Goal: Information Seeking & Learning: Find specific fact

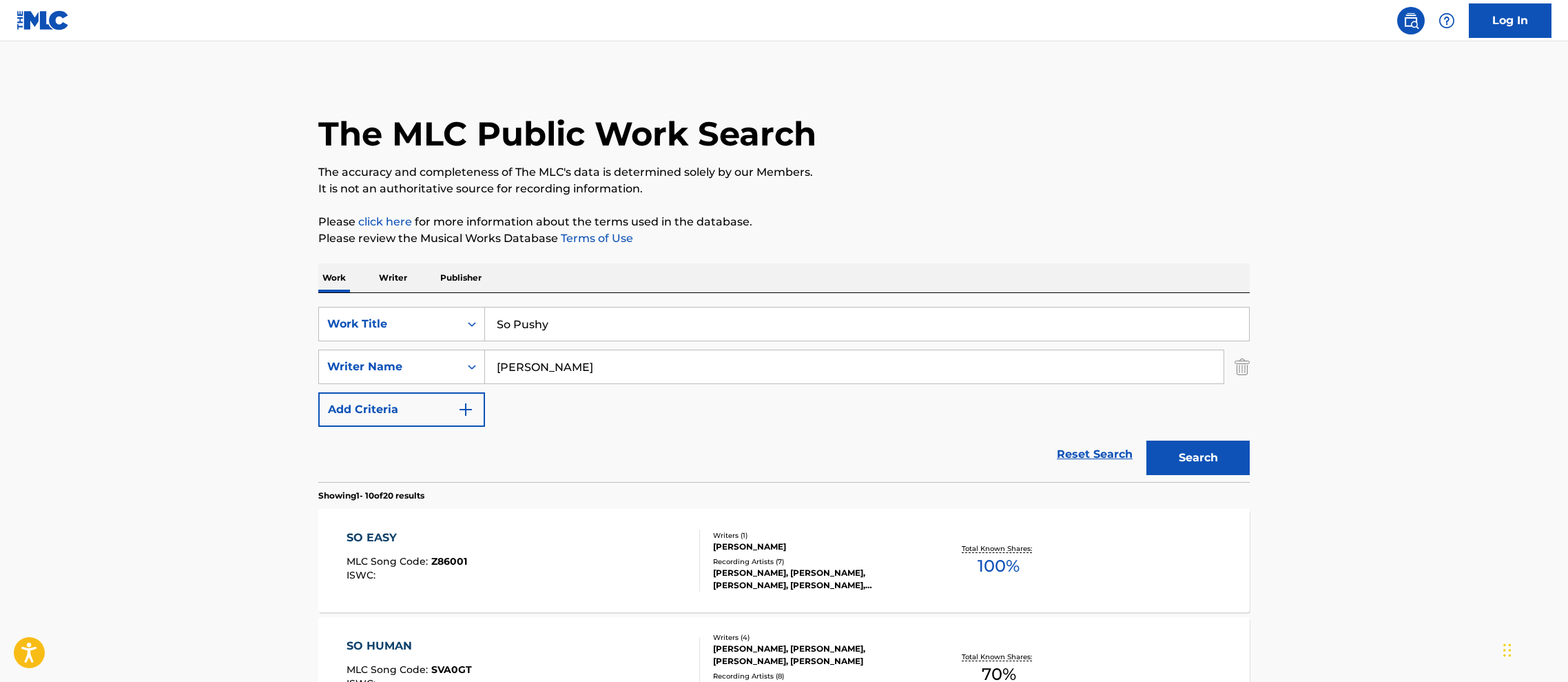
click at [567, 325] on input "So Pushy" at bounding box center [866, 324] width 764 height 33
type input "S"
click at [399, 282] on p "Writer" at bounding box center [393, 277] width 37 height 29
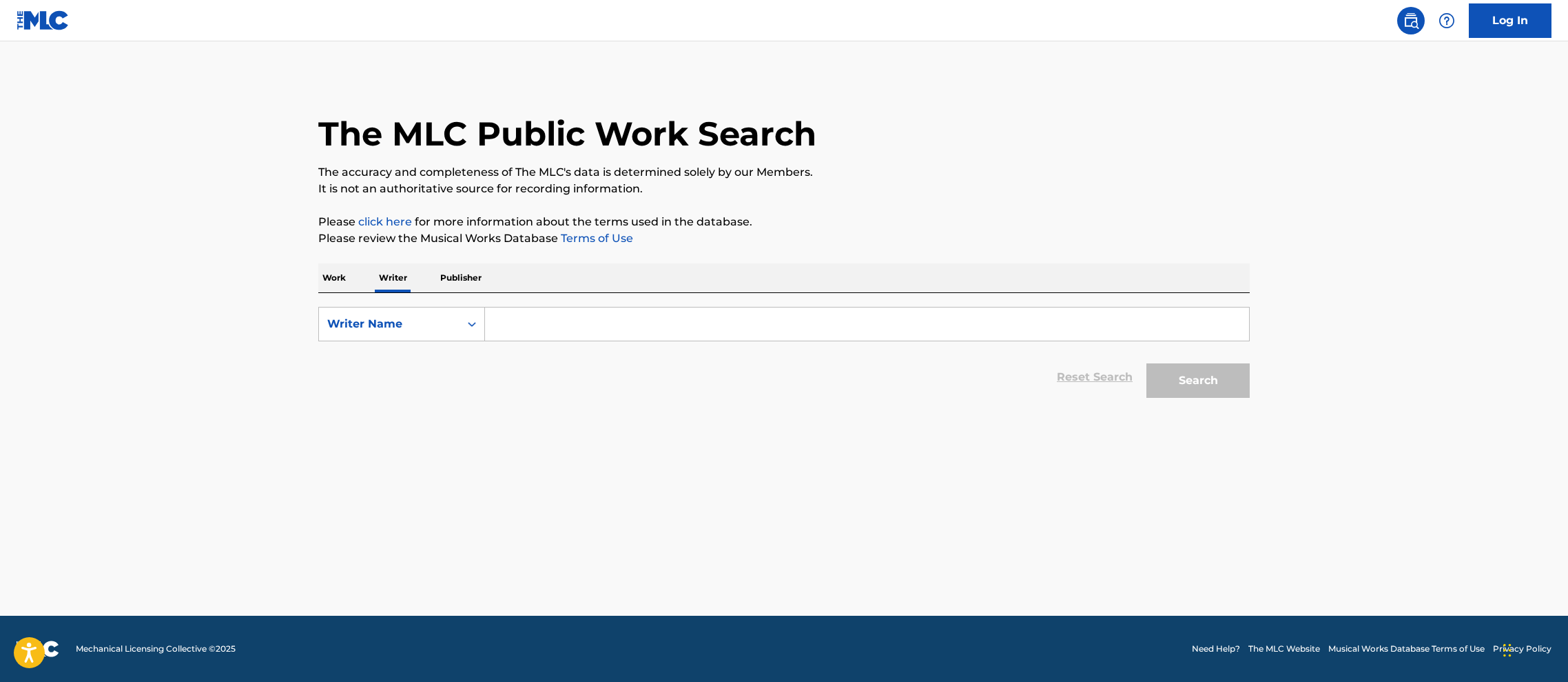
click at [548, 329] on input "Search Form" at bounding box center [866, 324] width 764 height 33
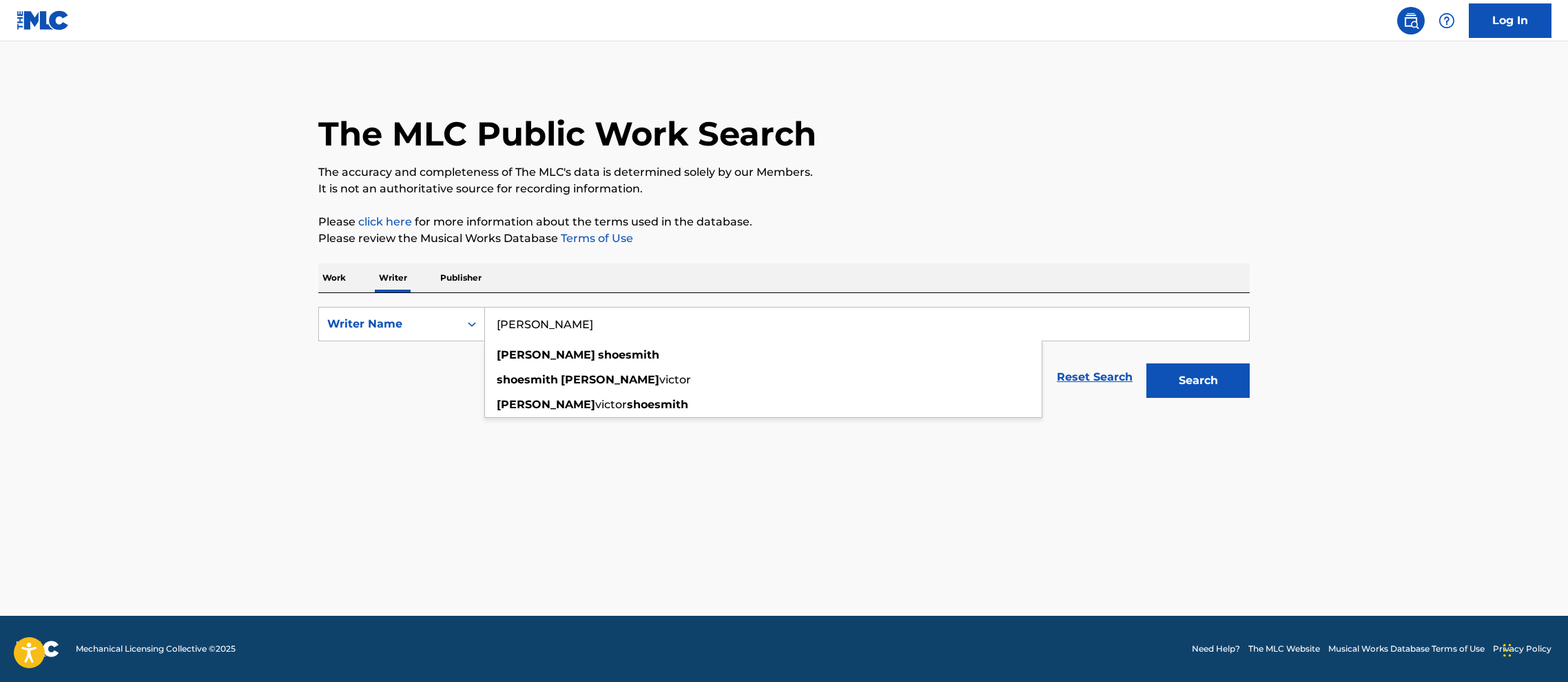
type input "[PERSON_NAME]"
click at [1146, 364] on button "Search" at bounding box center [1198, 381] width 104 height 35
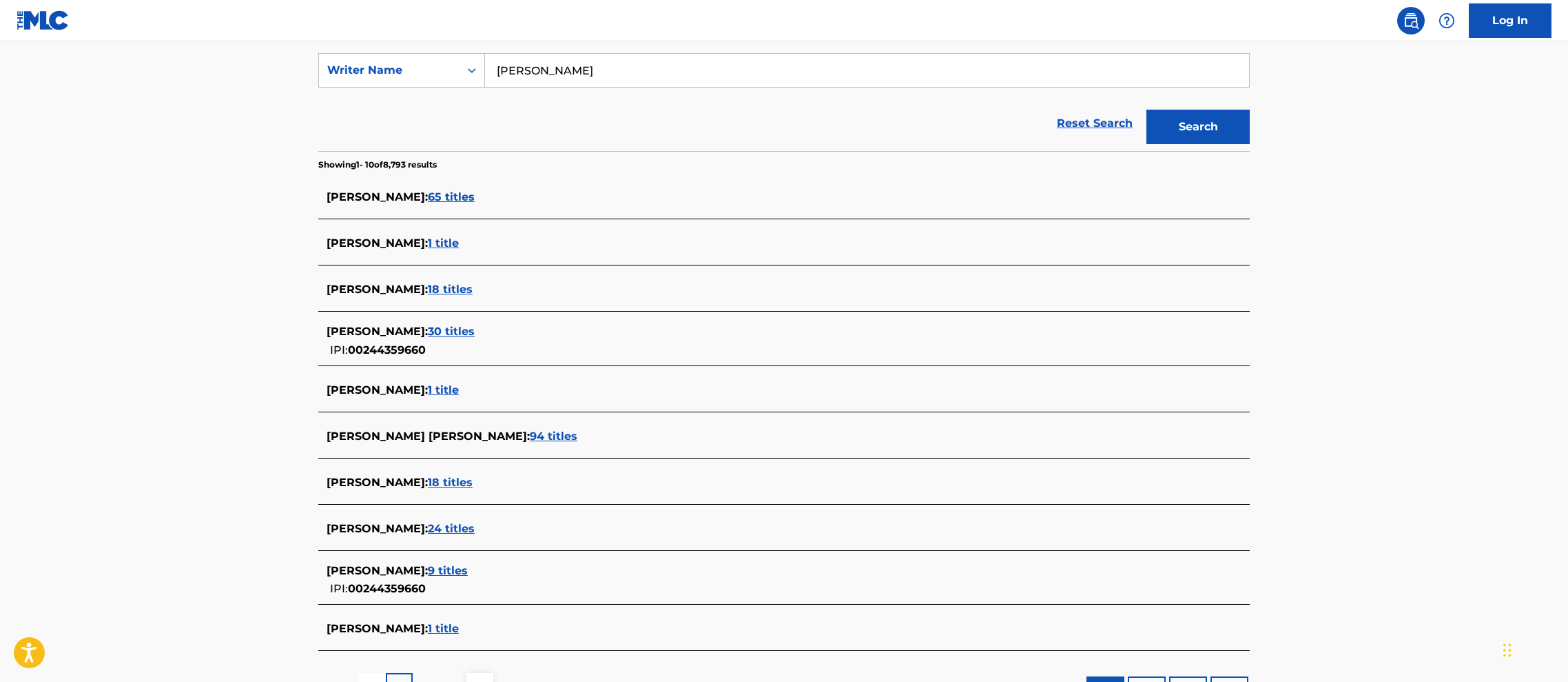
scroll to position [262, 0]
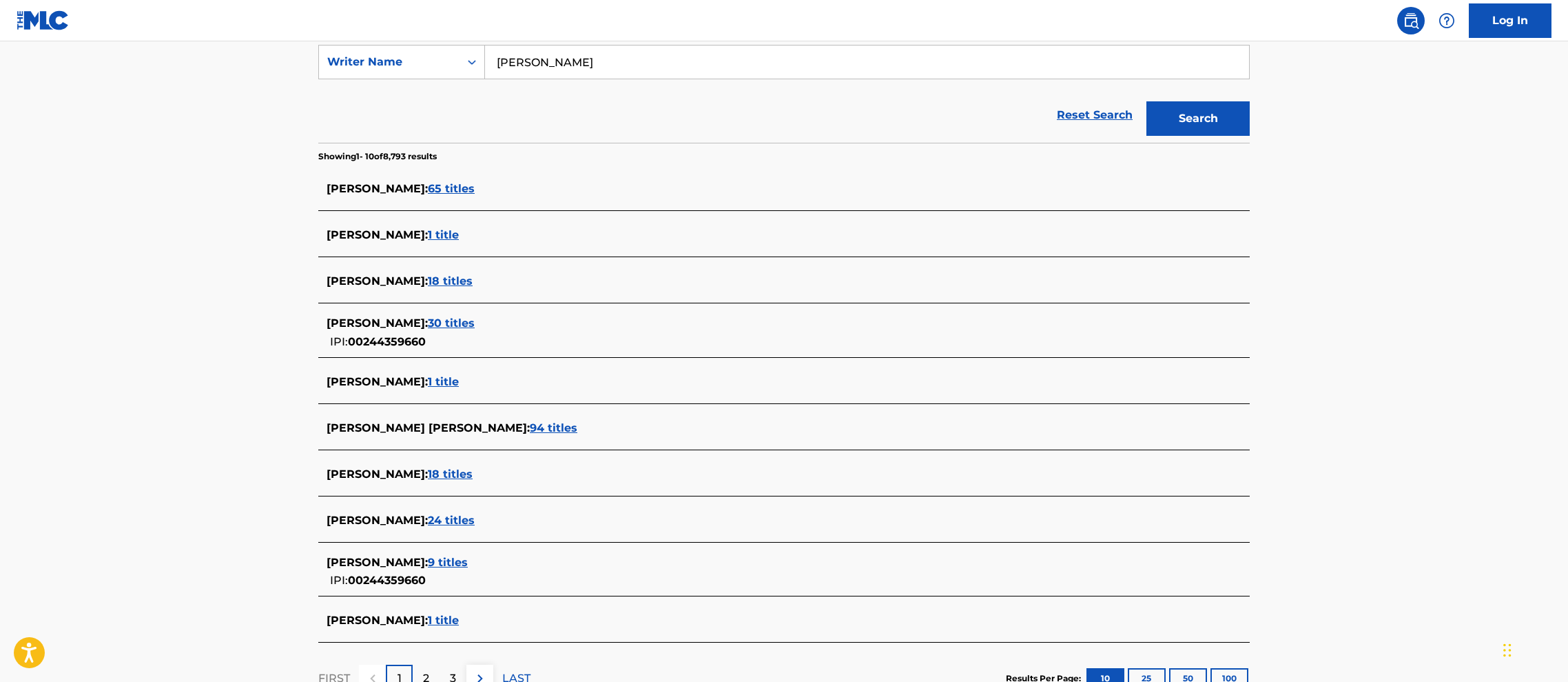
click at [530, 426] on span "94 titles" at bounding box center [553, 427] width 48 height 13
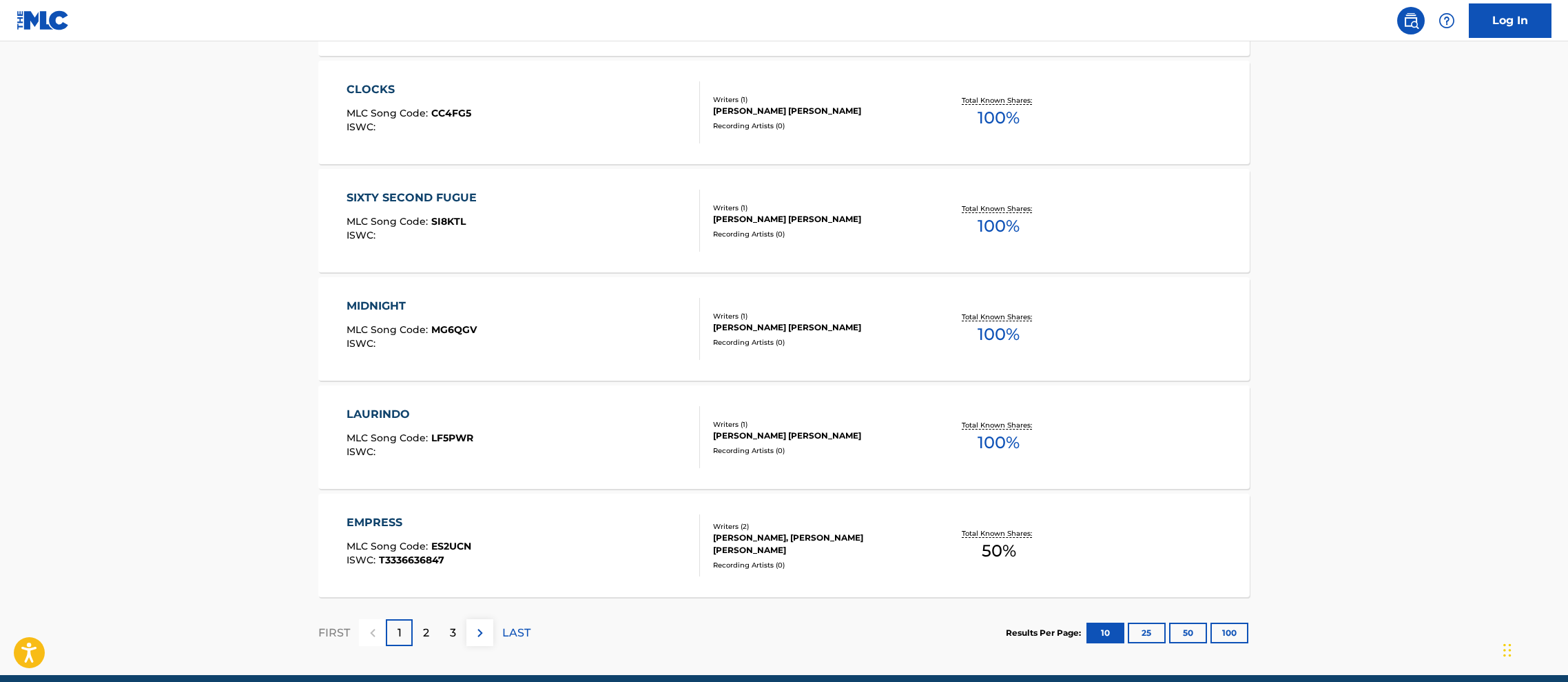
scroll to position [1006, 0]
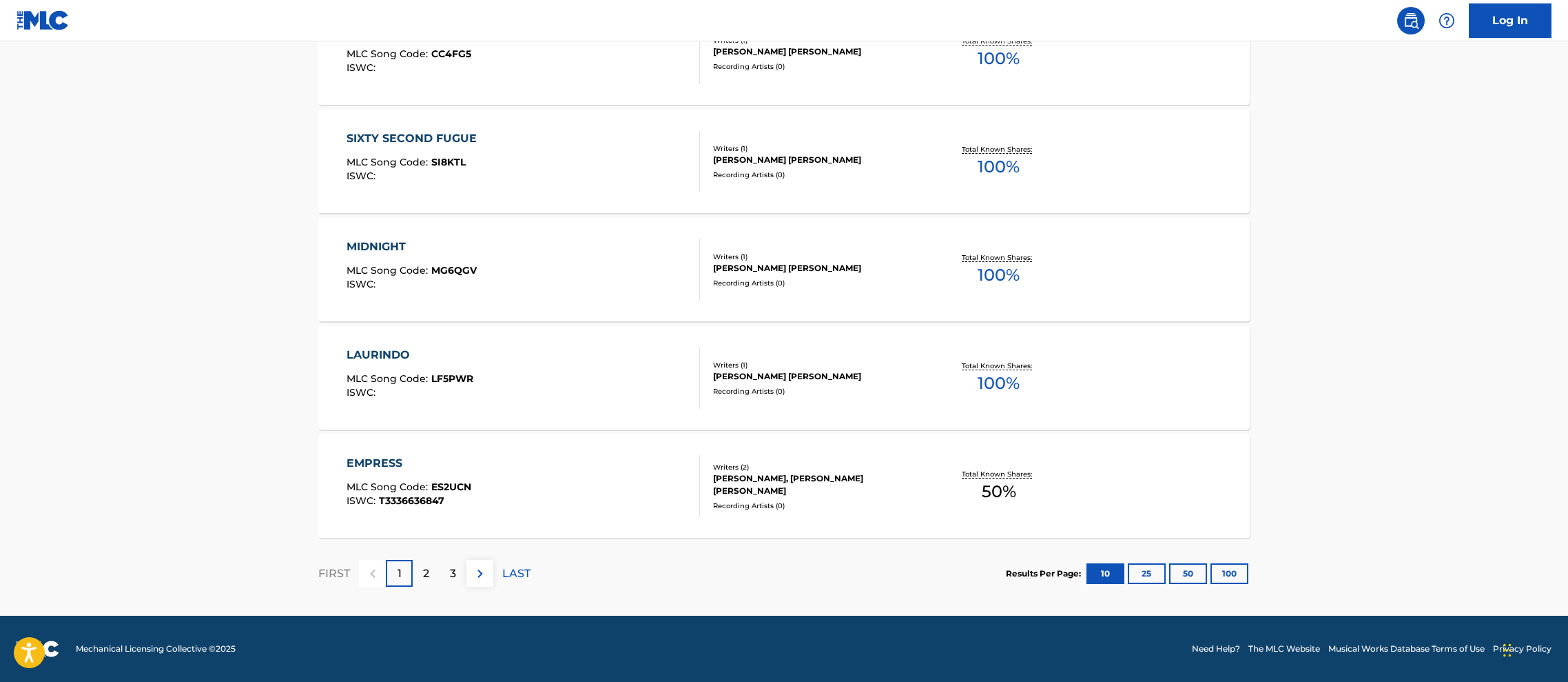
click at [383, 460] on div "EMPRESS" at bounding box center [409, 463] width 125 height 17
